Goal: Task Accomplishment & Management: Manage account settings

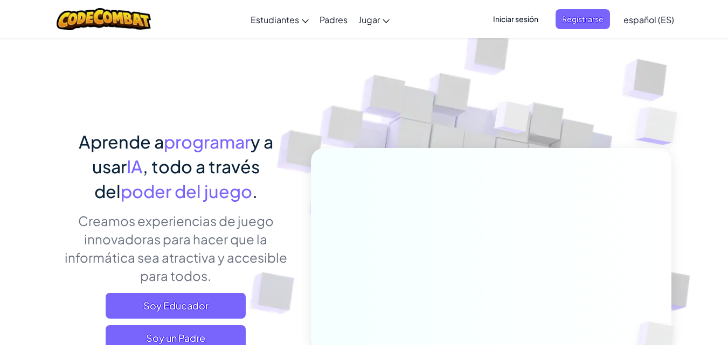
click at [527, 24] on span "Iniciar sesión" at bounding box center [515, 19] width 58 height 20
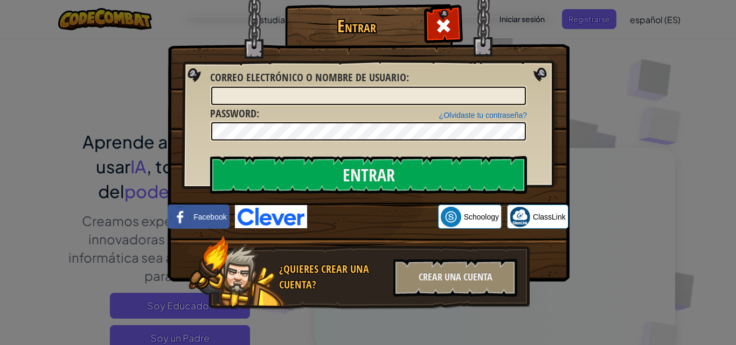
click at [397, 80] on span "Correo electrónico o nombre de usuario" at bounding box center [308, 77] width 196 height 15
click at [397, 87] on input "Correo electrónico o nombre de usuario :" at bounding box center [368, 96] width 315 height 18
type input "f"
type input "F"
click at [305, 94] on input "[PERSON_NAME]" at bounding box center [368, 96] width 315 height 18
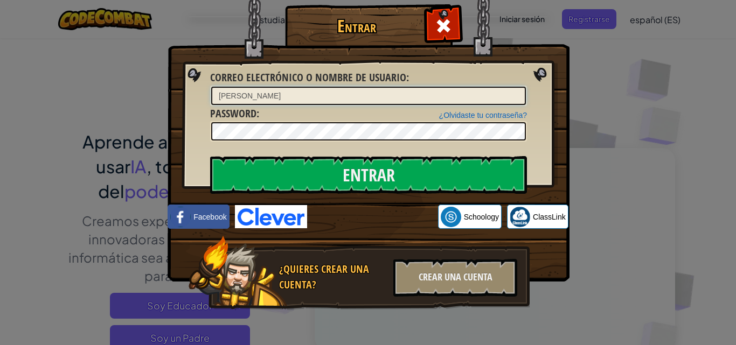
type input "[PERSON_NAME]"
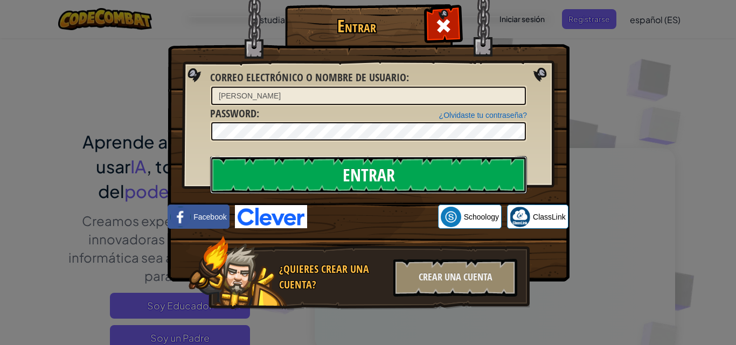
click at [328, 173] on input "Entrar" at bounding box center [368, 175] width 317 height 38
